Goal: Task Accomplishment & Management: Manage account settings

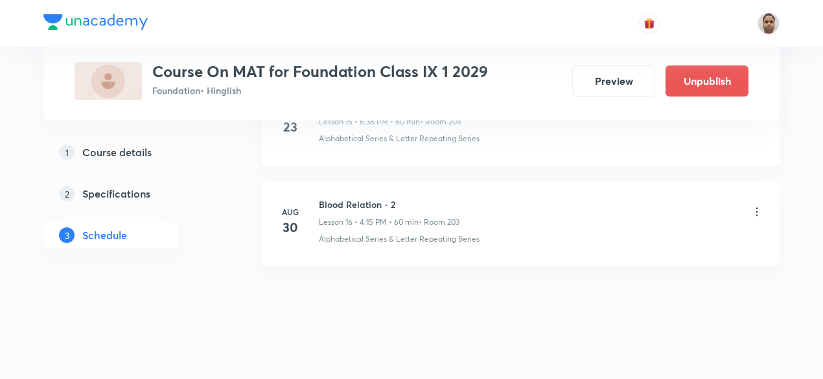
click at [365, 199] on h6 "Blood Relation - 2" at bounding box center [389, 205] width 141 height 14
click at [763, 205] on icon at bounding box center [756, 211] width 13 height 13
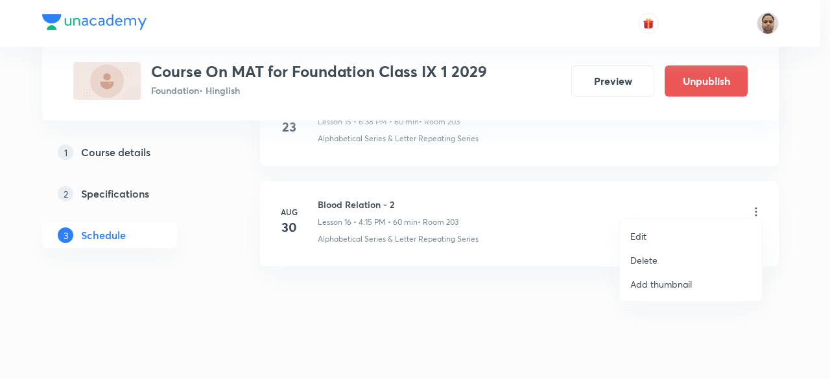
click at [672, 226] on li "Edit" at bounding box center [691, 236] width 142 height 24
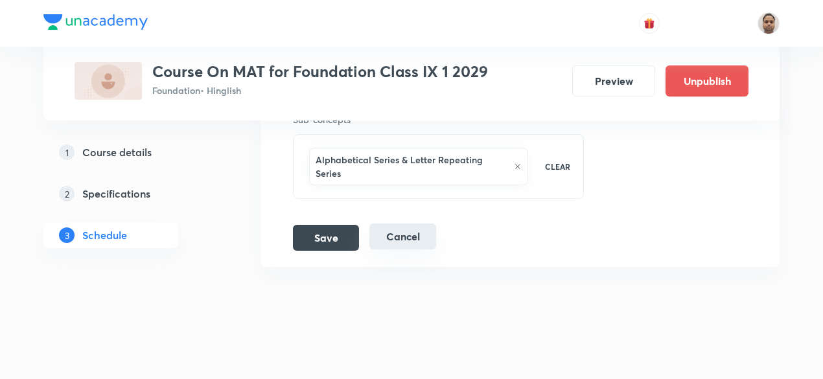
click at [407, 229] on button "Cancel" at bounding box center [402, 237] width 67 height 26
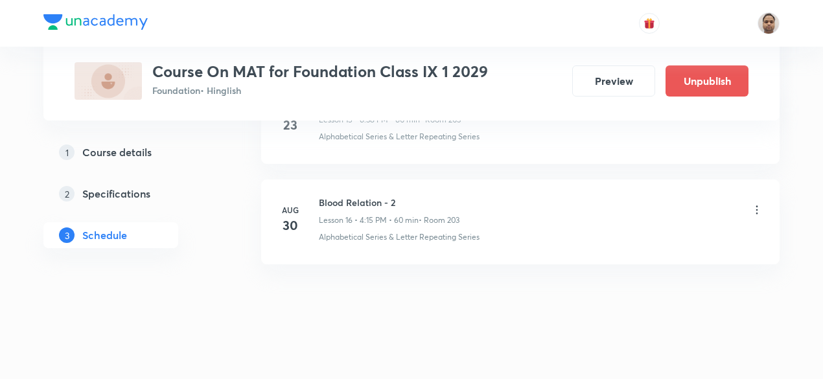
click at [758, 205] on icon at bounding box center [757, 209] width 2 height 8
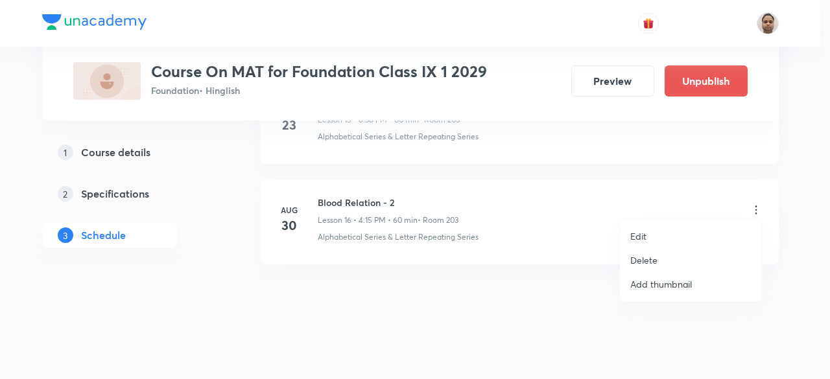
click at [653, 260] on p "Delete" at bounding box center [643, 260] width 27 height 14
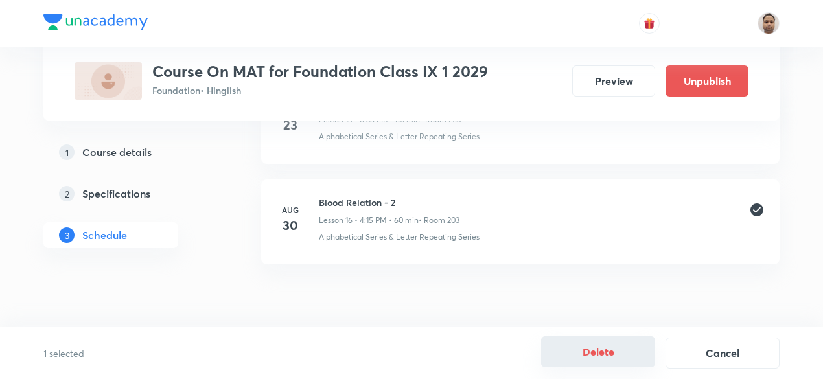
click at [590, 352] on button "Delete" at bounding box center [598, 351] width 114 height 31
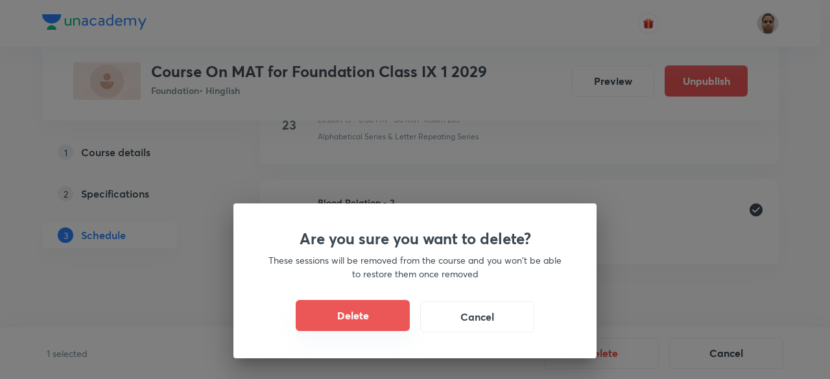
click at [386, 312] on button "Delete" at bounding box center [353, 315] width 114 height 31
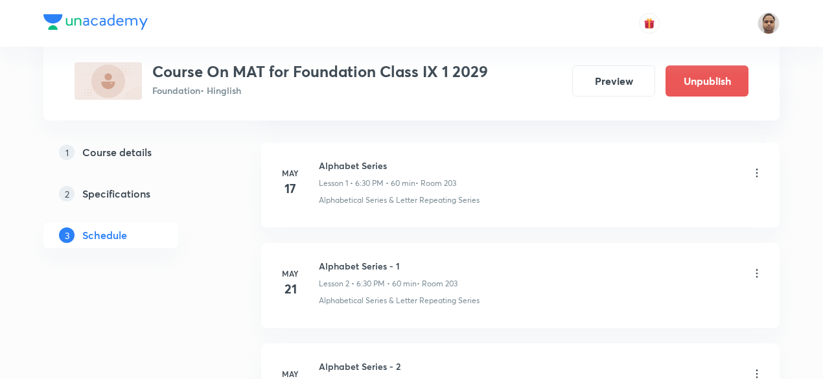
scroll to position [65, 0]
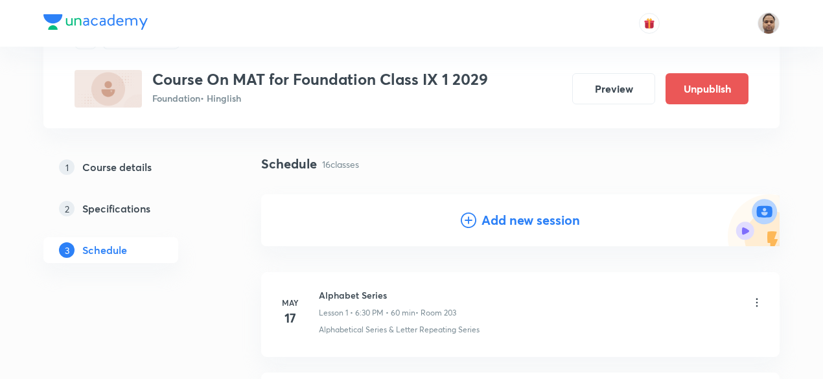
click at [519, 216] on h4 "Add new session" at bounding box center [531, 220] width 99 height 19
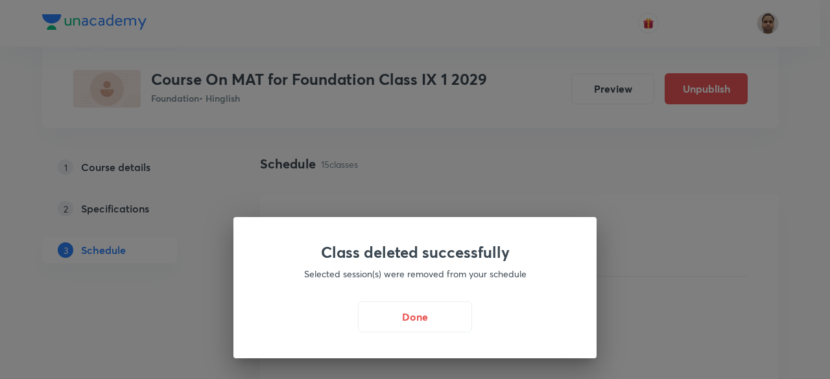
click at [362, 343] on div "Class deleted successfully Selected session(s) were removed from your schedule …" at bounding box center [414, 287] width 363 height 141
click at [419, 316] on button "Done" at bounding box center [415, 315] width 114 height 31
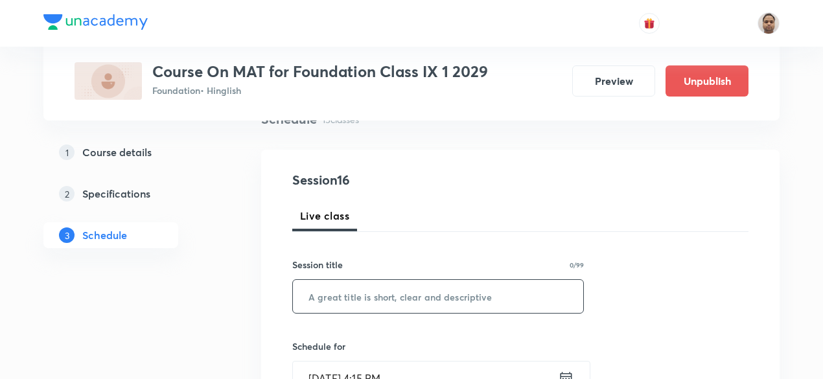
scroll to position [130, 0]
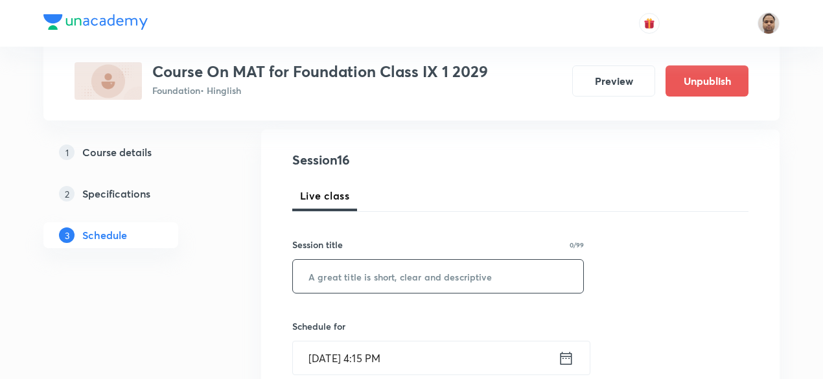
click at [369, 286] on input "text" at bounding box center [438, 276] width 290 height 33
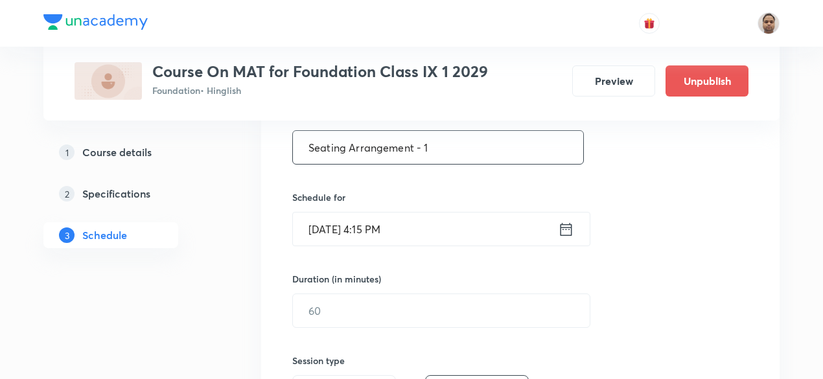
scroll to position [259, 0]
type input "Seating Arrangement - 1"
click at [365, 226] on input "[DATE] 4:15 PM" at bounding box center [425, 228] width 265 height 33
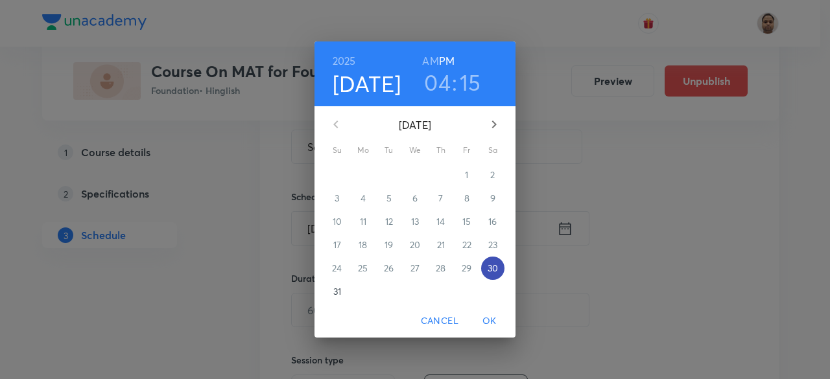
click at [485, 270] on span "30" at bounding box center [492, 268] width 23 height 13
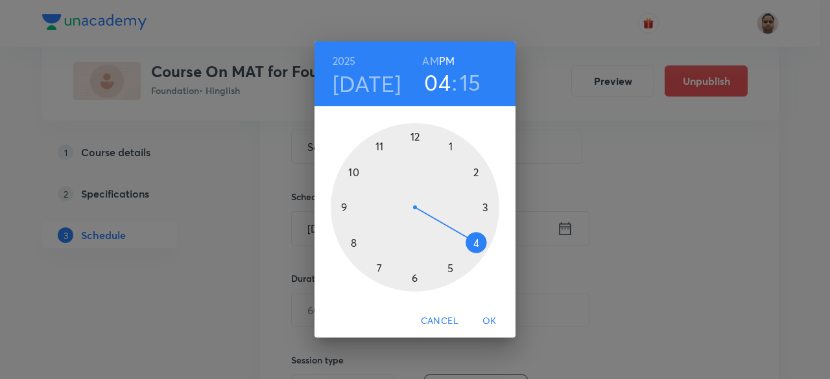
click at [477, 242] on div at bounding box center [415, 207] width 168 height 168
drag, startPoint x: 487, startPoint y: 214, endPoint x: 488, endPoint y: 227, distance: 13.6
click at [488, 227] on div at bounding box center [415, 207] width 168 height 168
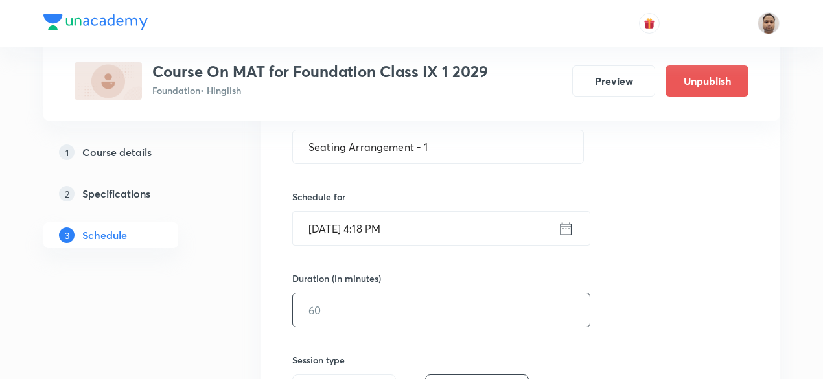
click at [340, 313] on input "text" at bounding box center [441, 310] width 297 height 33
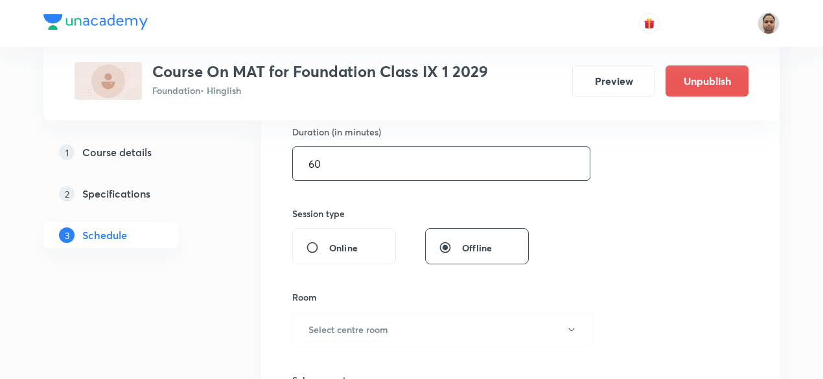
scroll to position [454, 0]
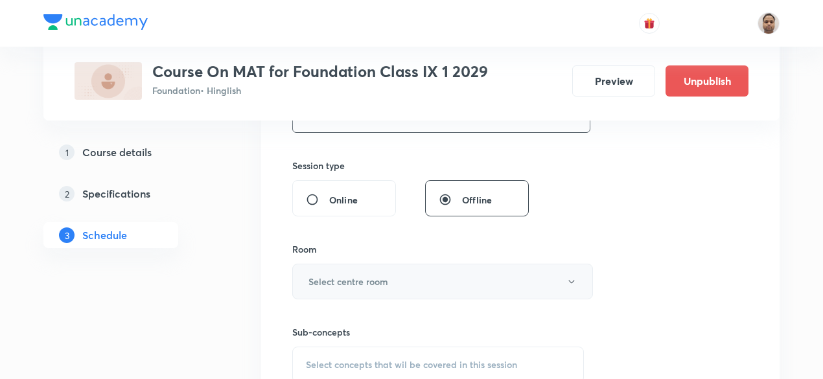
type input "60"
click at [346, 275] on h6 "Select centre room" at bounding box center [348, 282] width 80 height 14
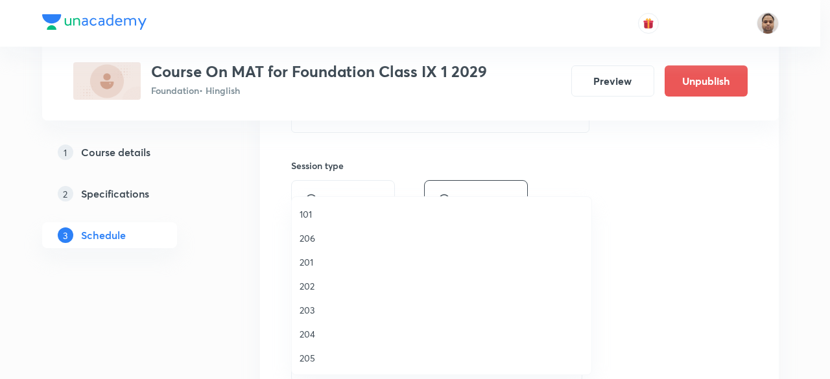
click at [320, 234] on span "206" at bounding box center [441, 238] width 284 height 14
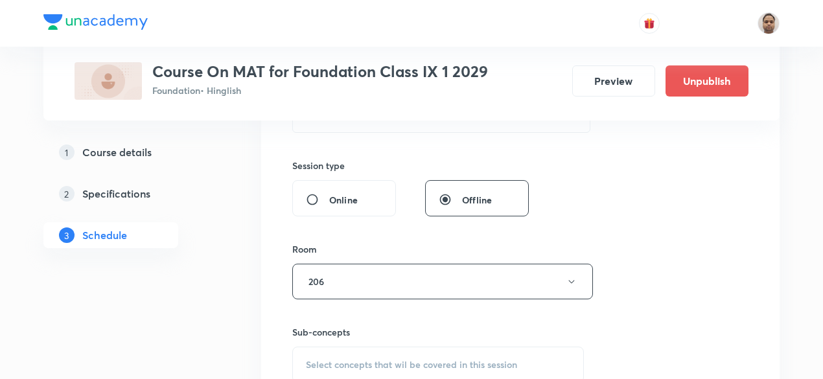
scroll to position [583, 0]
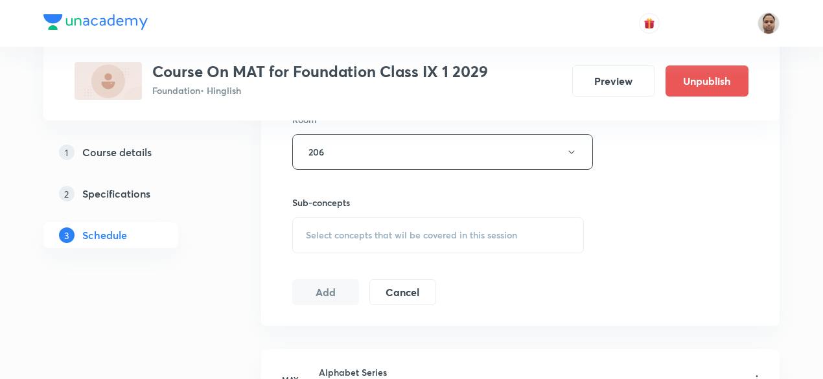
click at [353, 226] on div "Select concepts that wil be covered in this session" at bounding box center [438, 235] width 292 height 36
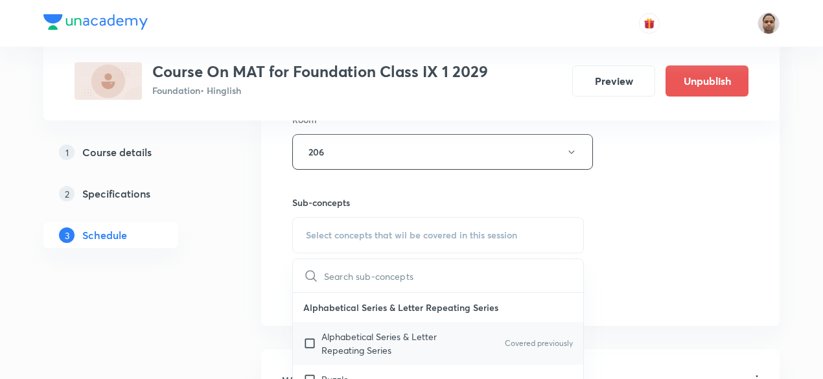
click at [343, 353] on p "Alphabetical Series & Letter Repeating Series" at bounding box center [386, 343] width 131 height 27
checkbox input "true"
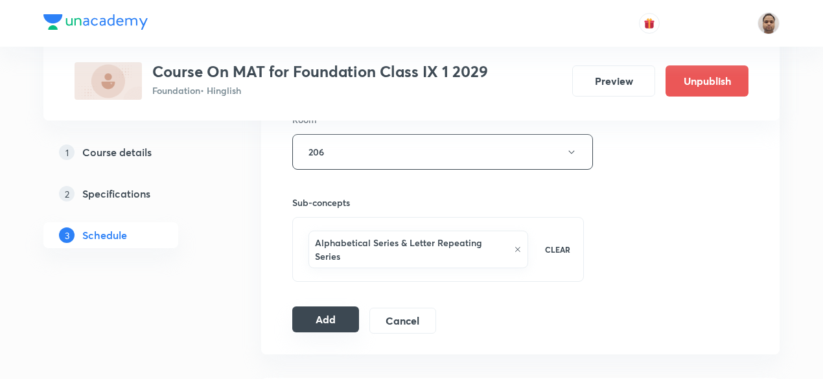
click at [321, 312] on button "Add" at bounding box center [325, 320] width 67 height 26
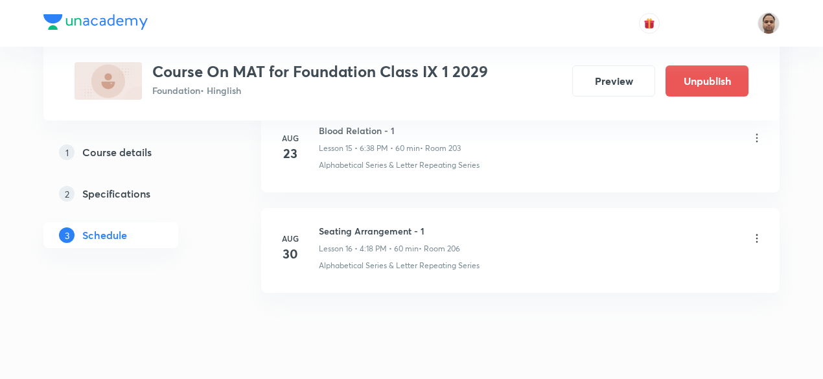
scroll to position [1664, 0]
